Goal: Task Accomplishment & Management: Use online tool/utility

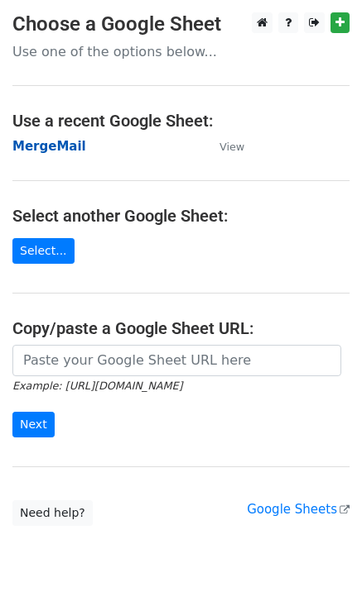
click at [53, 147] on strong "MergeMail" at bounding box center [49, 146] width 74 height 15
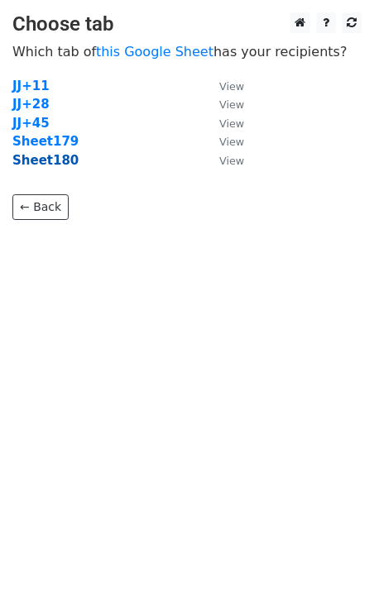
click at [46, 163] on strong "Sheet180" at bounding box center [45, 160] width 66 height 15
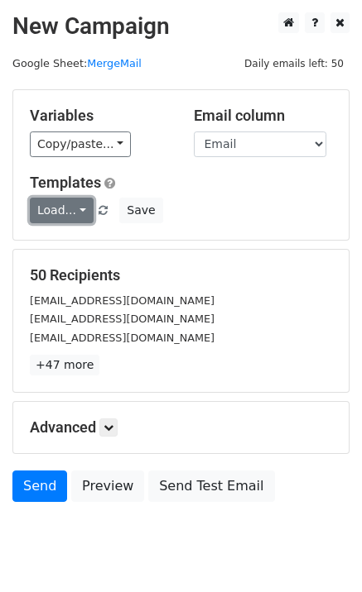
click at [60, 220] on link "Load..." at bounding box center [62, 211] width 64 height 26
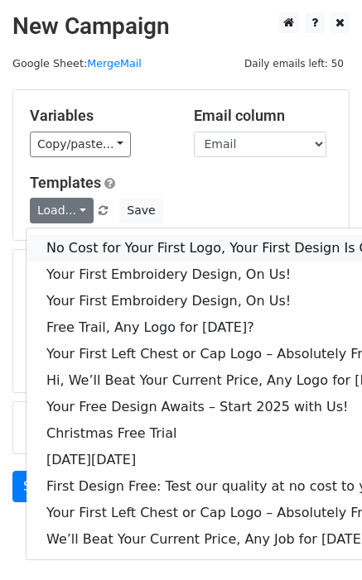
click at [80, 250] on link "No Cost for Your First Logo, Your First Design Is On Us!" at bounding box center [226, 248] width 400 height 26
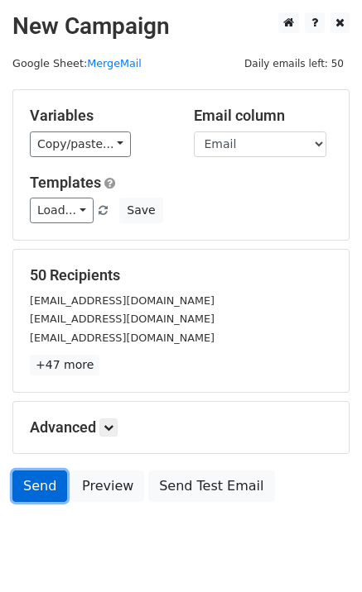
click at [26, 477] on link "Send" at bounding box center [39, 486] width 55 height 31
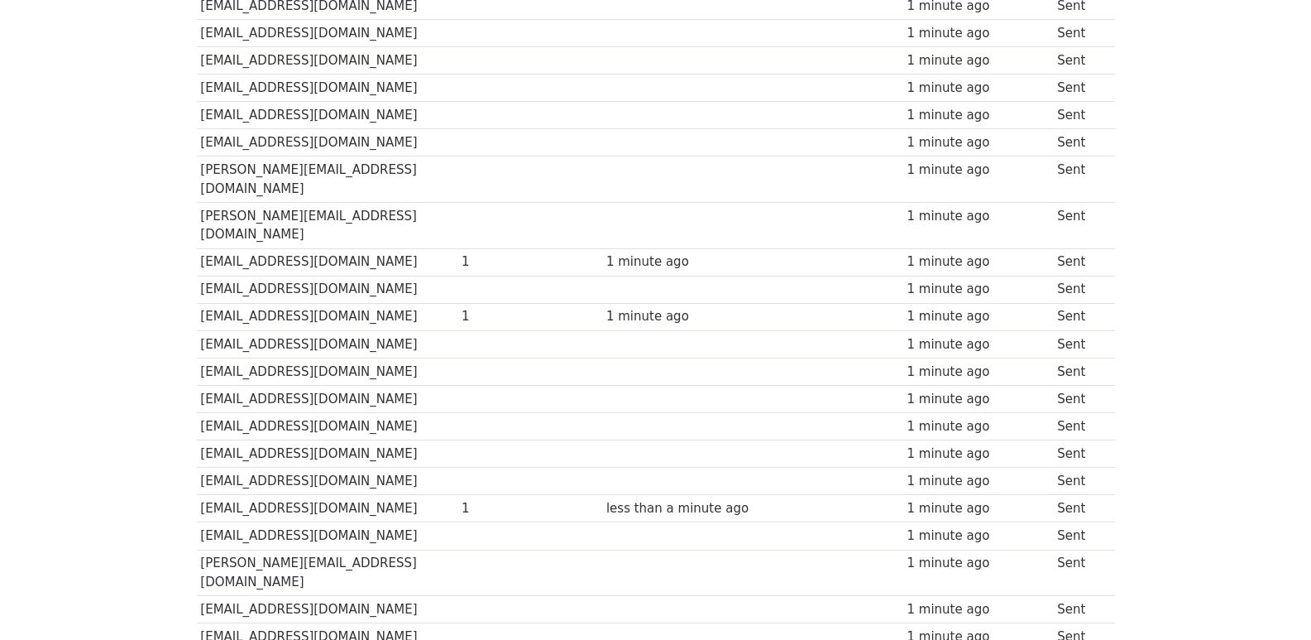
scroll to position [1103, 0]
